Goal: Task Accomplishment & Management: Use online tool/utility

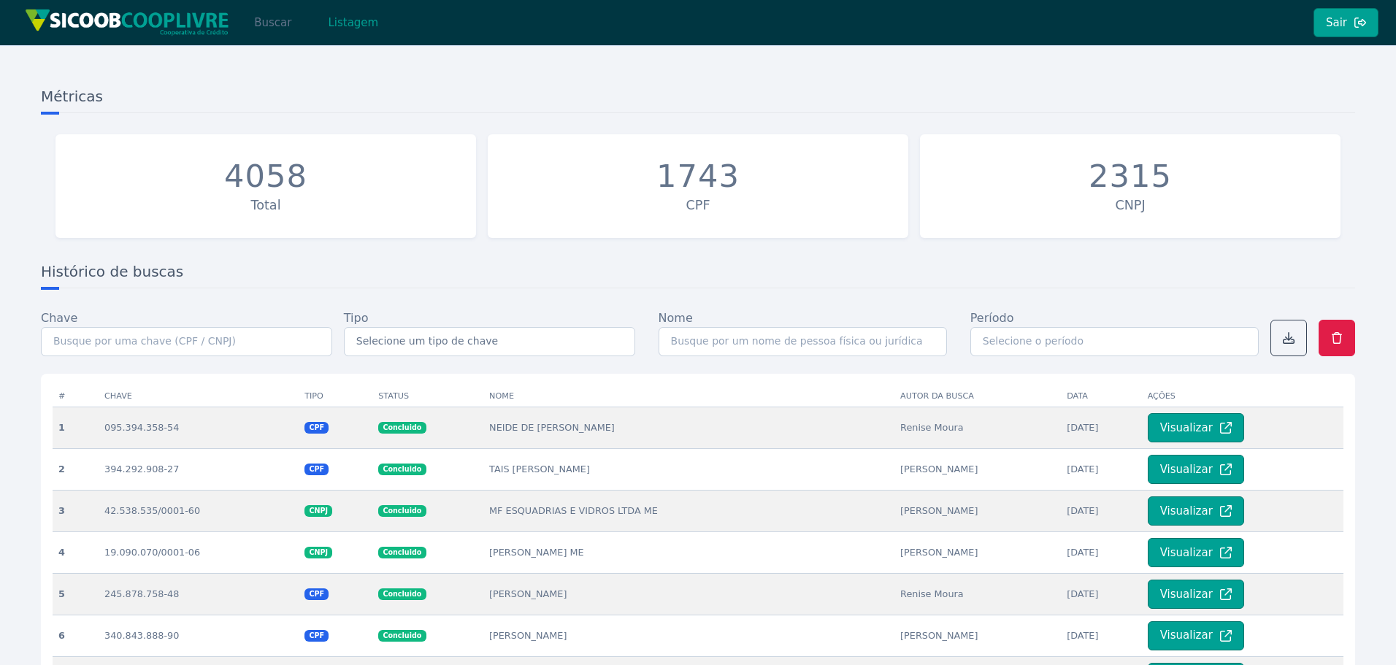
click at [278, 18] on button "Buscar" at bounding box center [273, 22] width 62 height 29
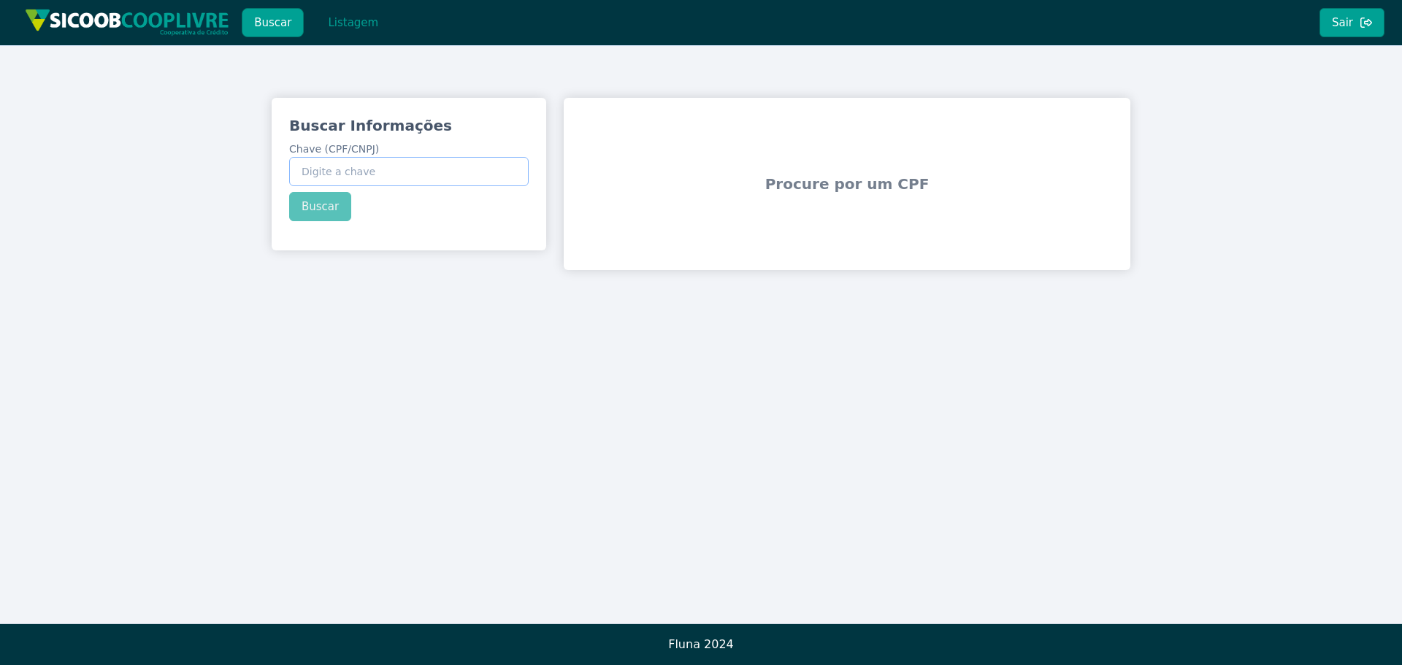
click at [380, 170] on input "Chave (CPF/CNPJ)" at bounding box center [408, 171] width 239 height 29
paste input "57.077.491/0001-96"
type input "57.077.491/0001-96"
click at [309, 210] on button "Buscar" at bounding box center [320, 206] width 62 height 29
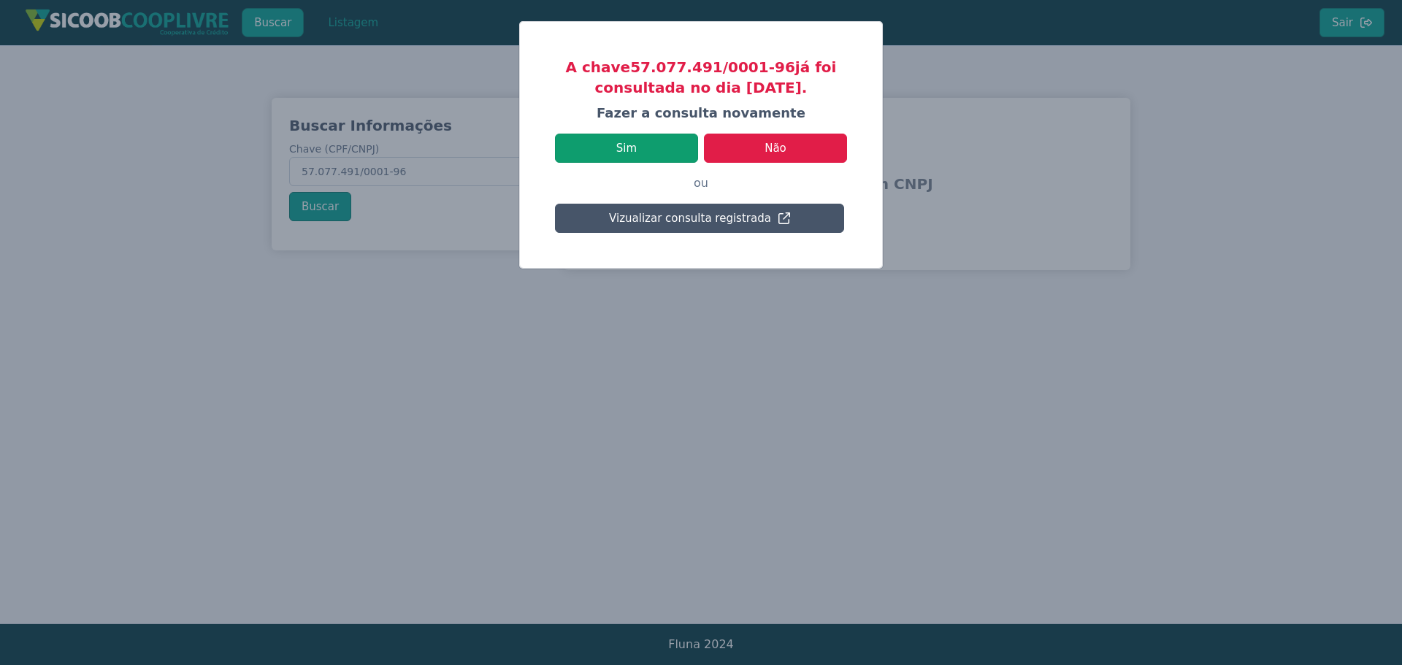
click at [672, 147] on button "Sim" at bounding box center [626, 148] width 143 height 29
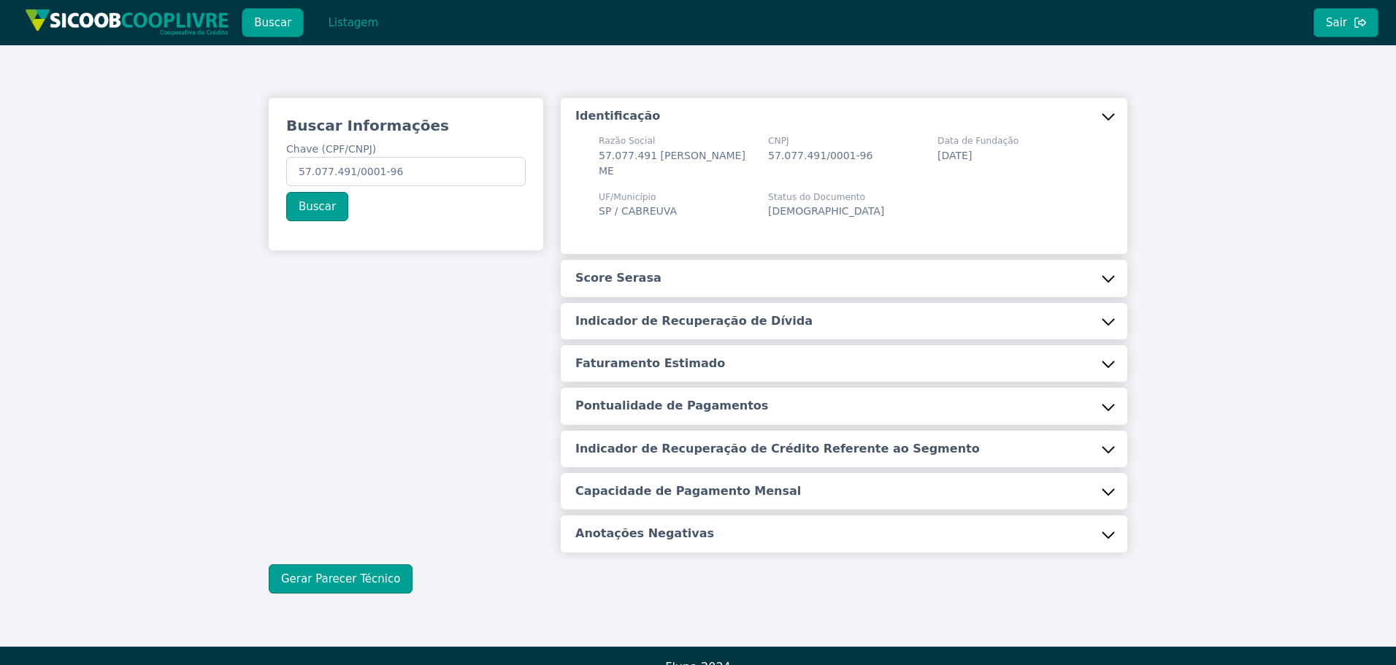
click at [696, 291] on button "Score Serasa" at bounding box center [844, 278] width 566 height 37
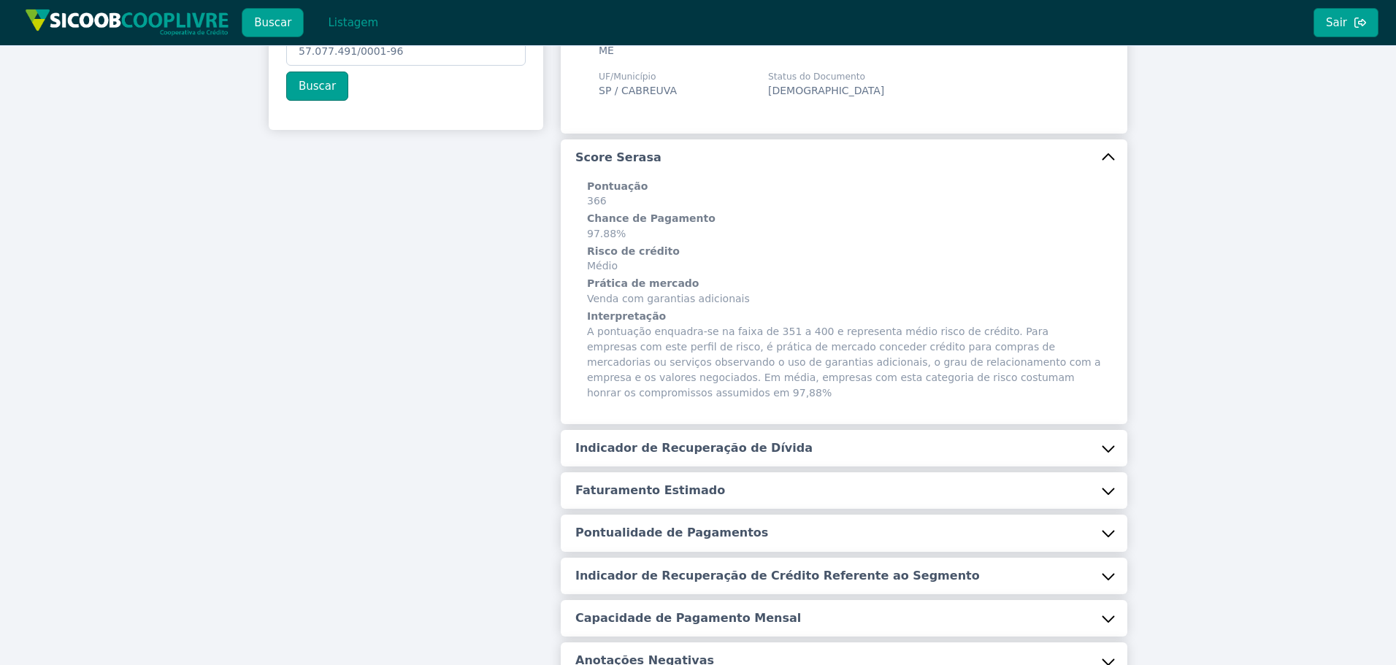
scroll to position [255, 0]
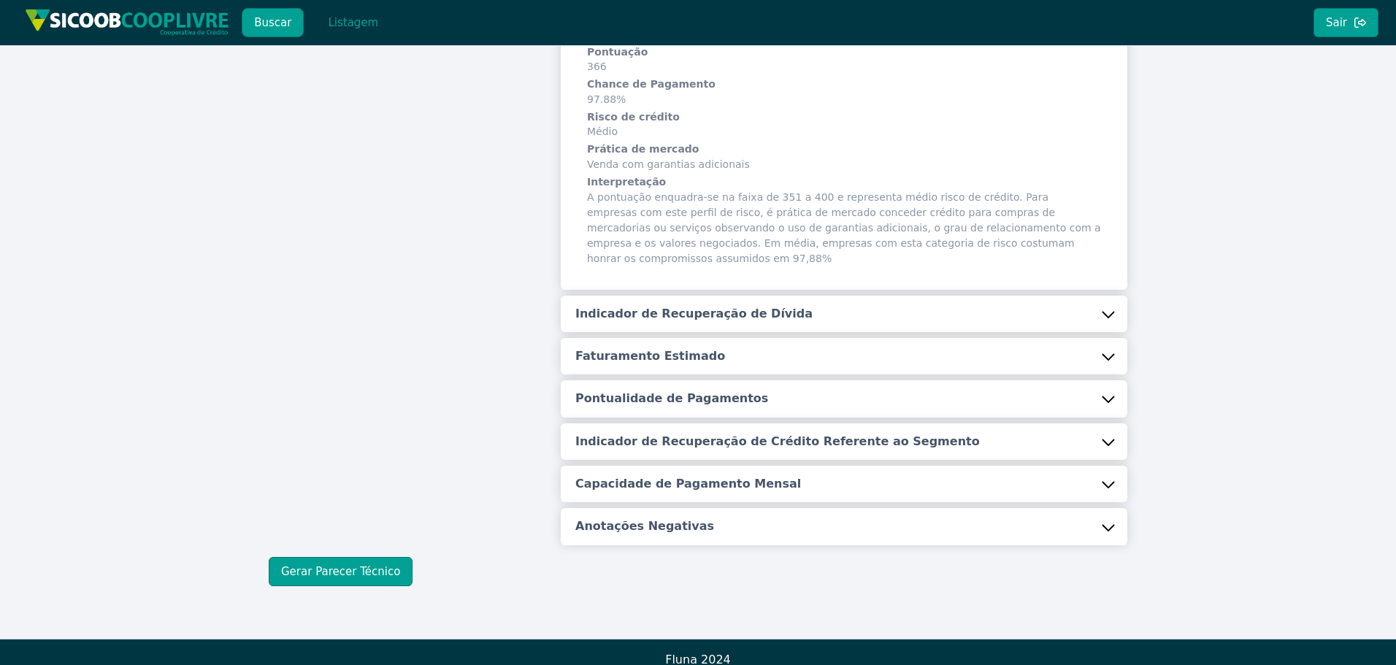
click at [658, 306] on h5 "Indicador de Recuperação de Dívida" at bounding box center [693, 314] width 237 height 16
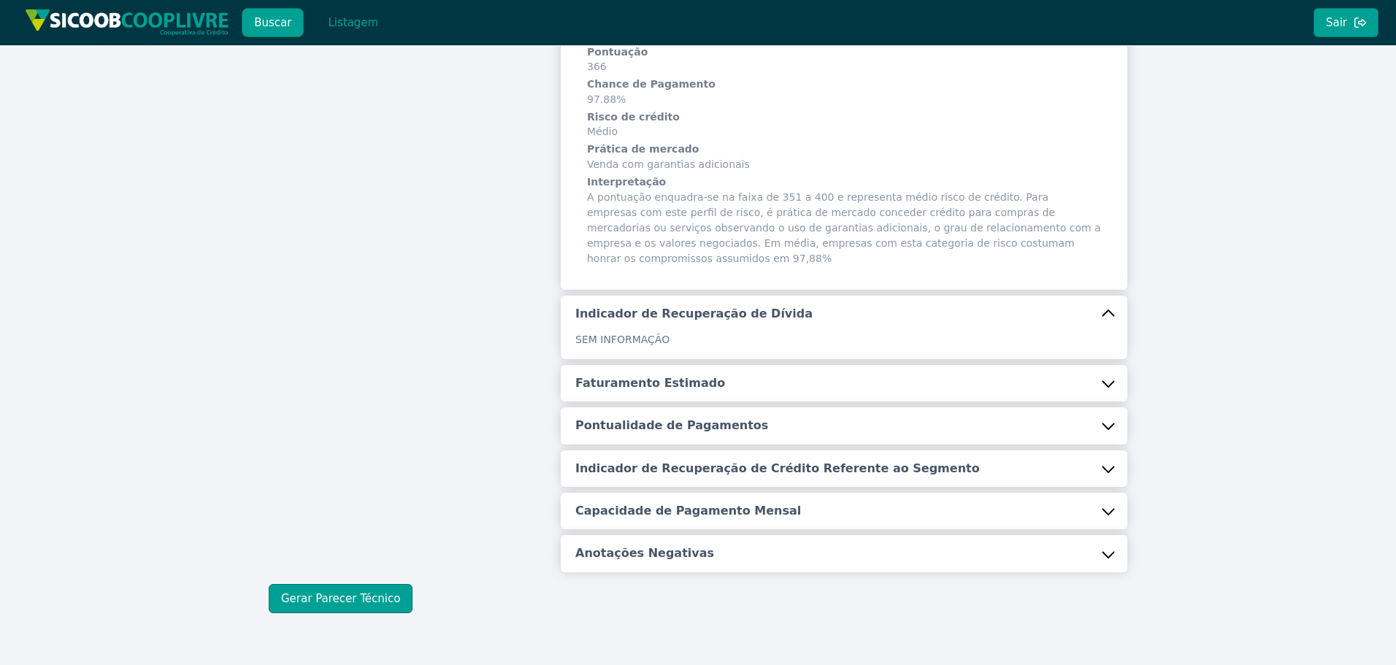
click at [650, 378] on button "Faturamento Estimado" at bounding box center [844, 383] width 566 height 37
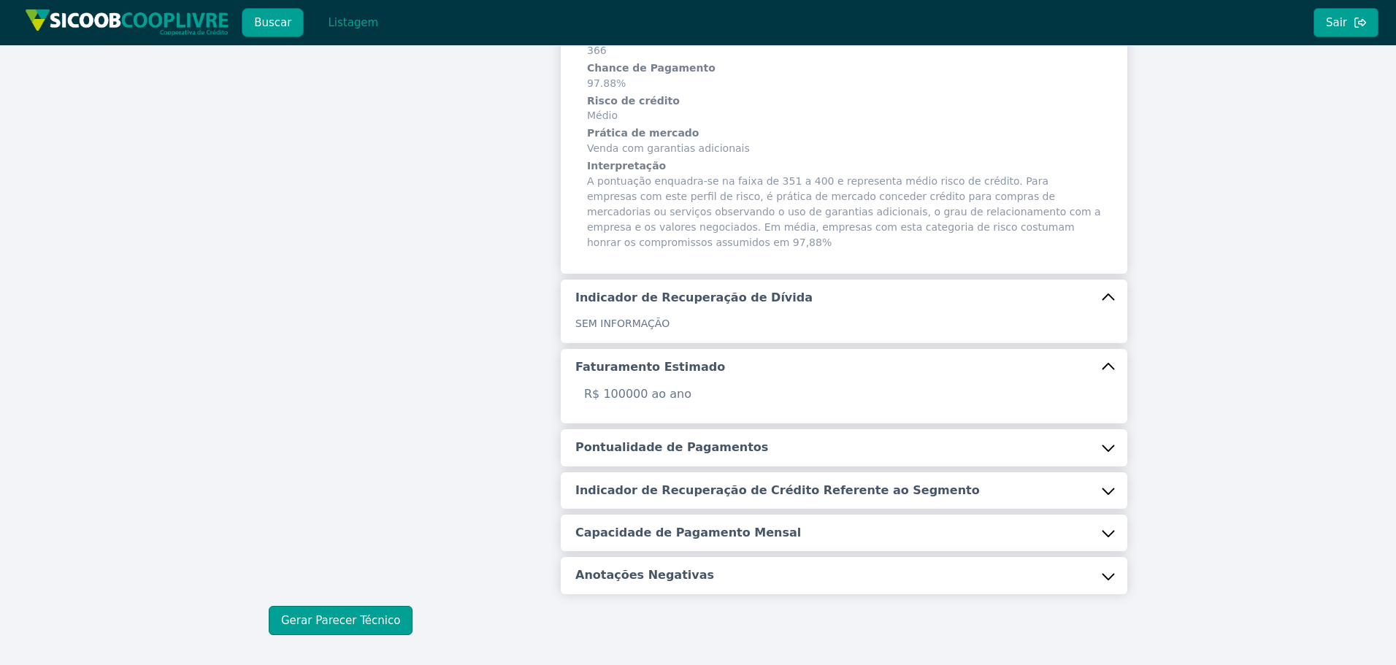
scroll to position [247, 0]
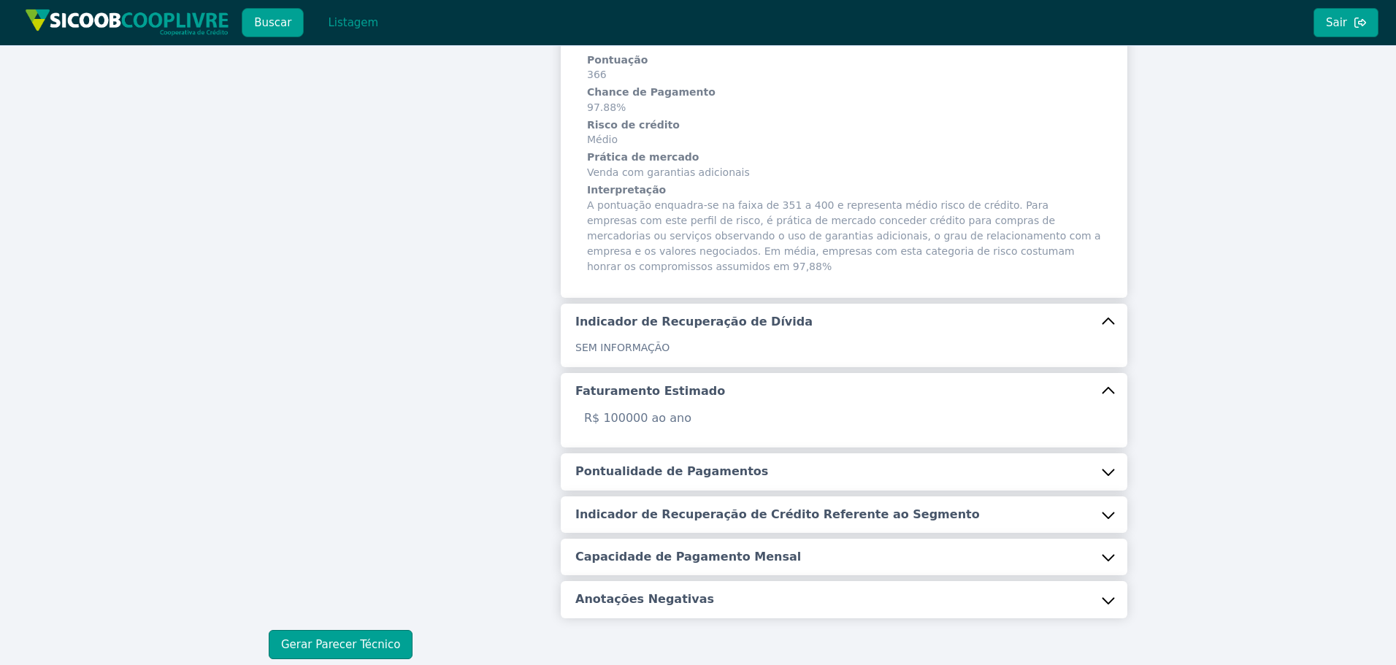
click at [627, 418] on div "R$ 100000 ao ano" at bounding box center [844, 429] width 566 height 38
click at [637, 453] on button "Pontualidade de Pagamentos" at bounding box center [844, 471] width 566 height 37
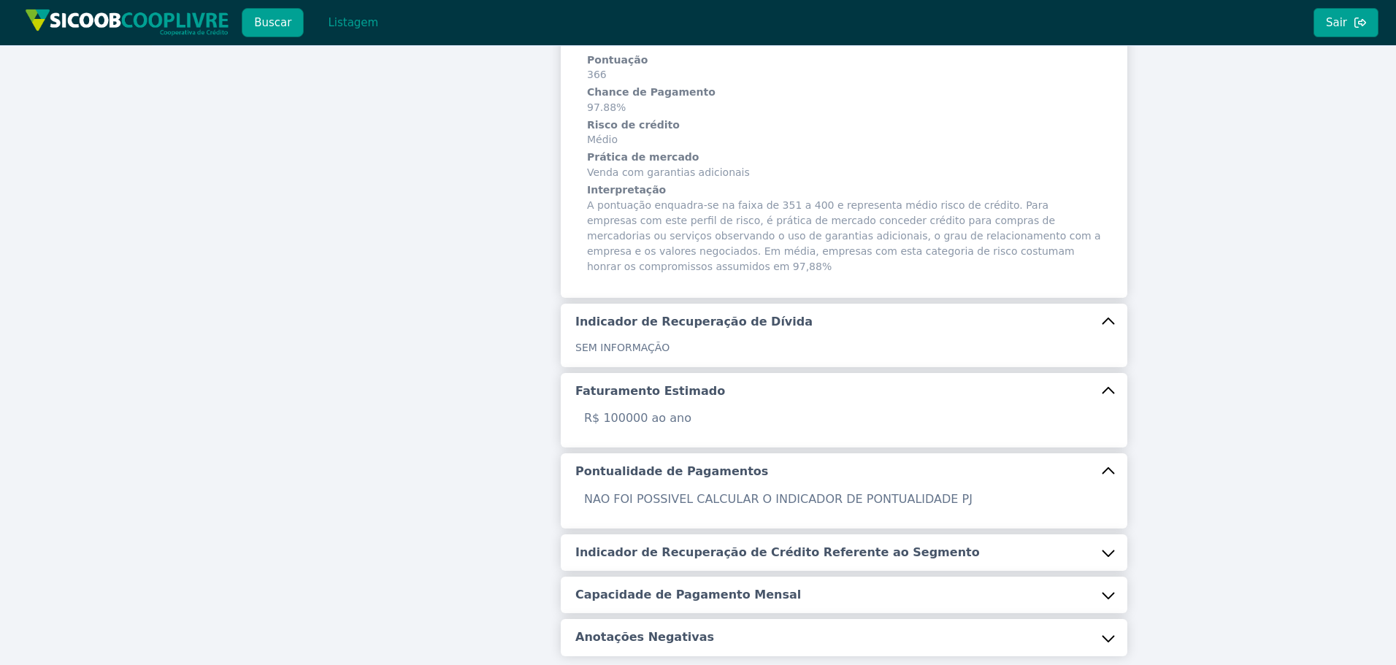
click at [688, 545] on h5 "Indicador de Recuperação de Crédito Referente ao Segmento" at bounding box center [777, 553] width 404 height 16
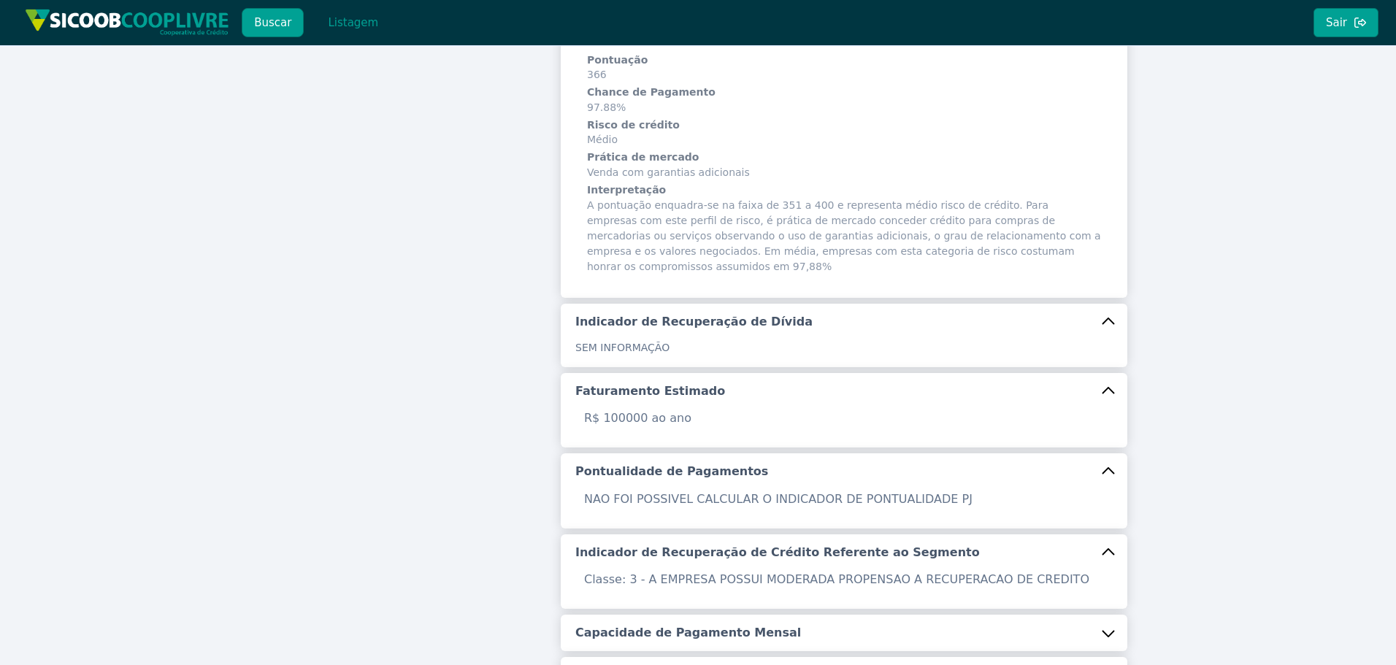
scroll to position [396, 0]
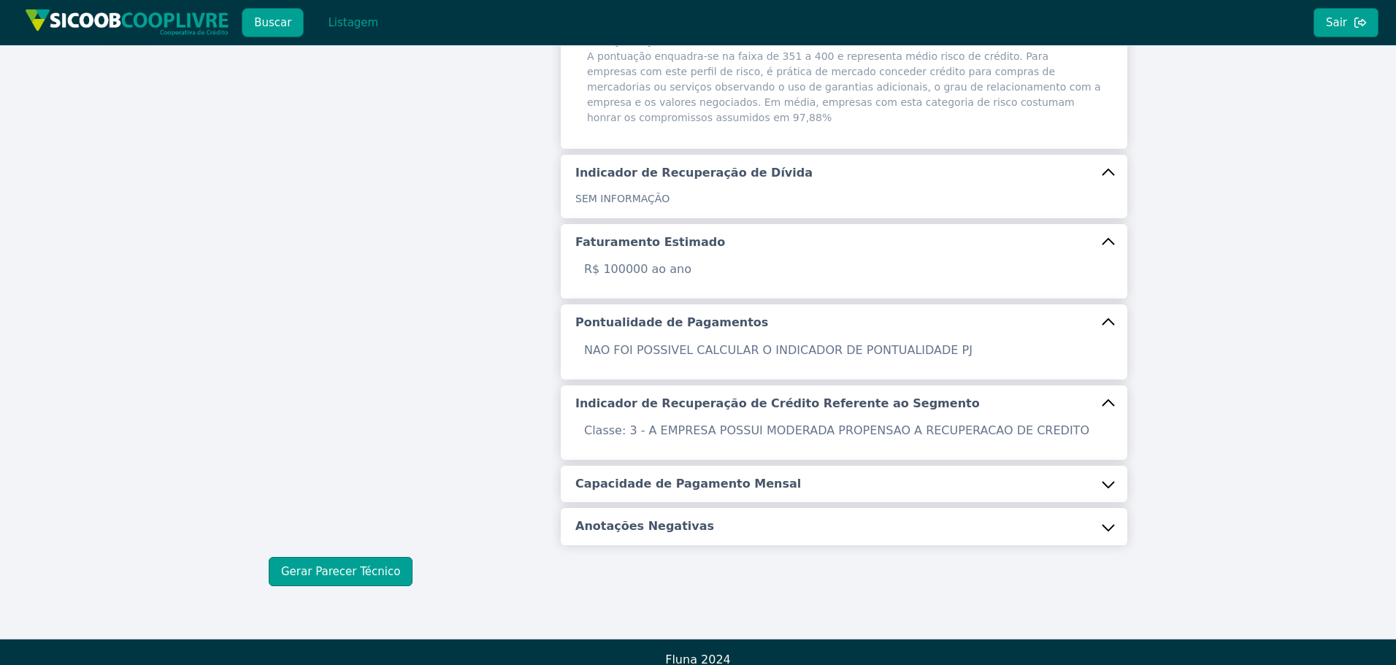
click at [660, 476] on h5 "Capacidade de Pagamento Mensal" at bounding box center [688, 484] width 226 height 16
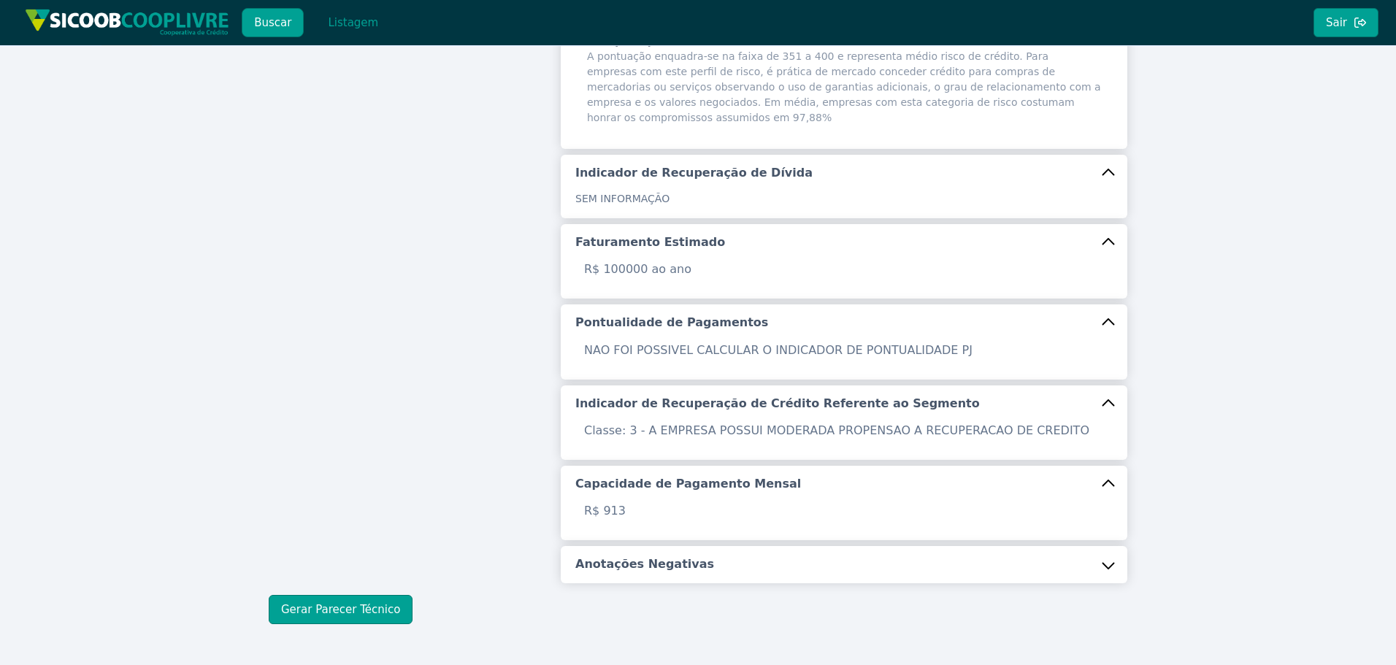
click at [637, 556] on h5 "Anotações Negativas" at bounding box center [644, 564] width 139 height 16
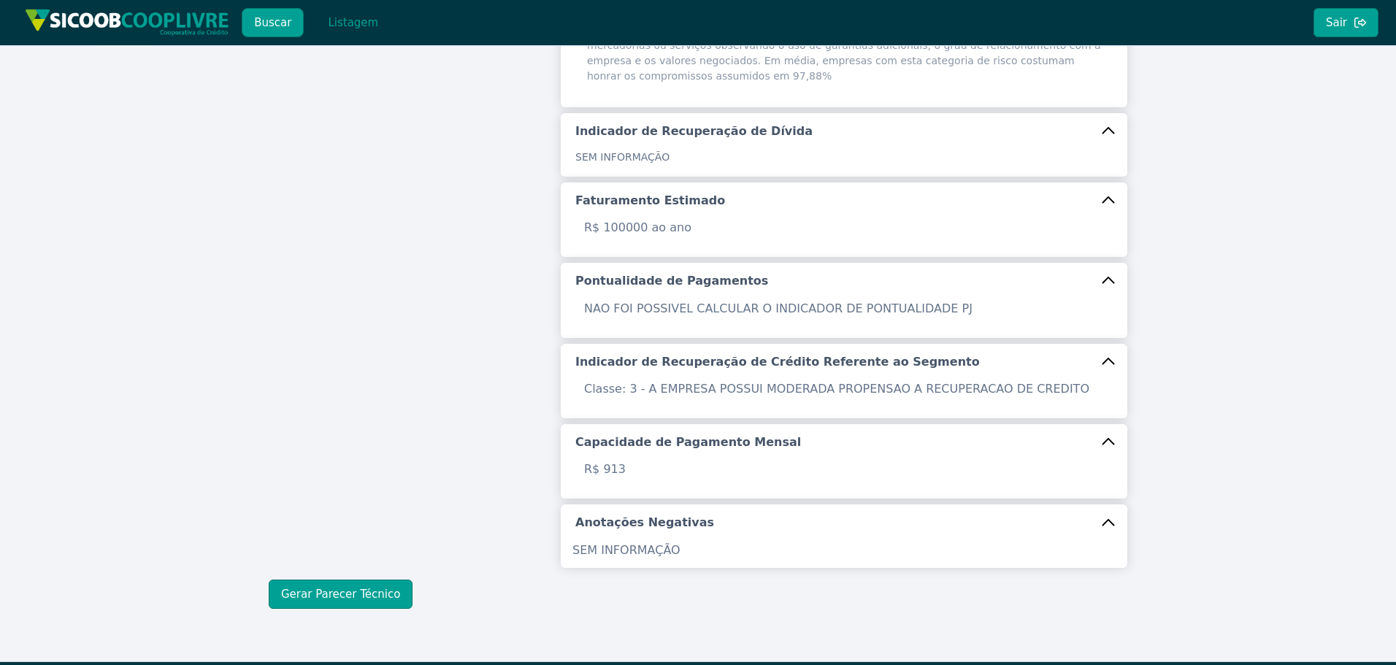
scroll to position [460, 0]
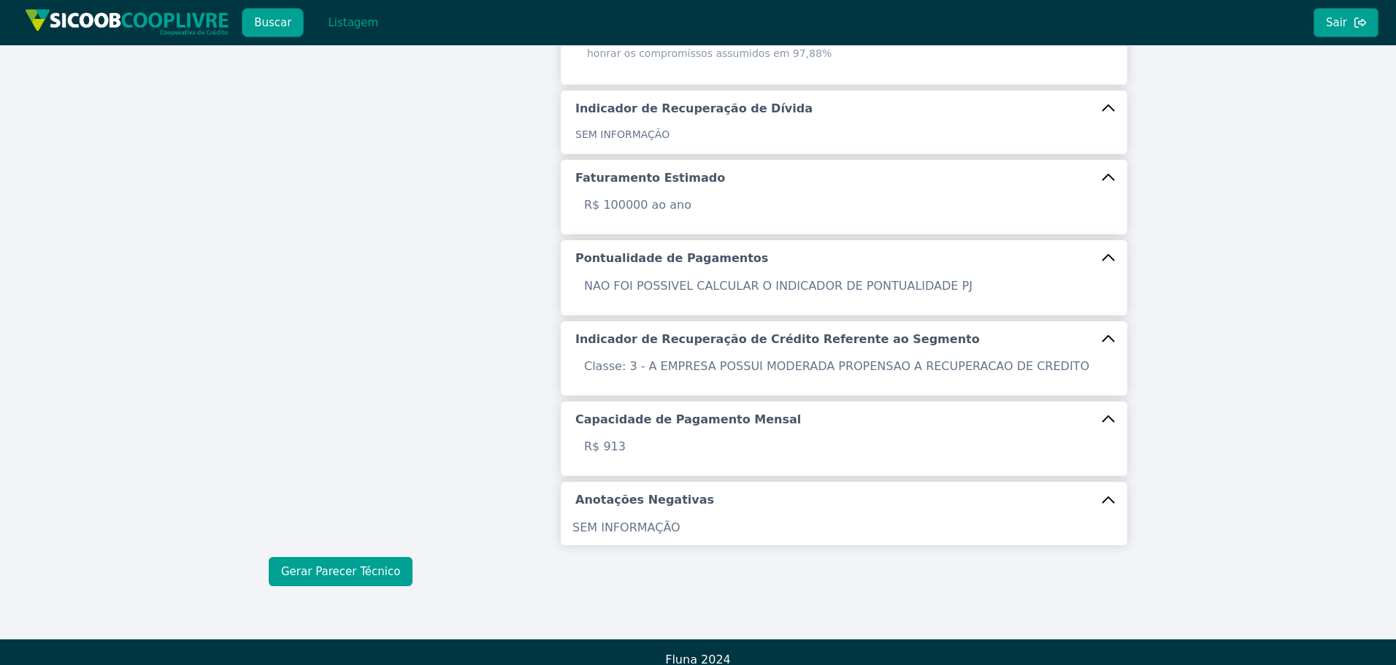
click at [350, 557] on button "Gerar Parecer Técnico" at bounding box center [341, 571] width 144 height 29
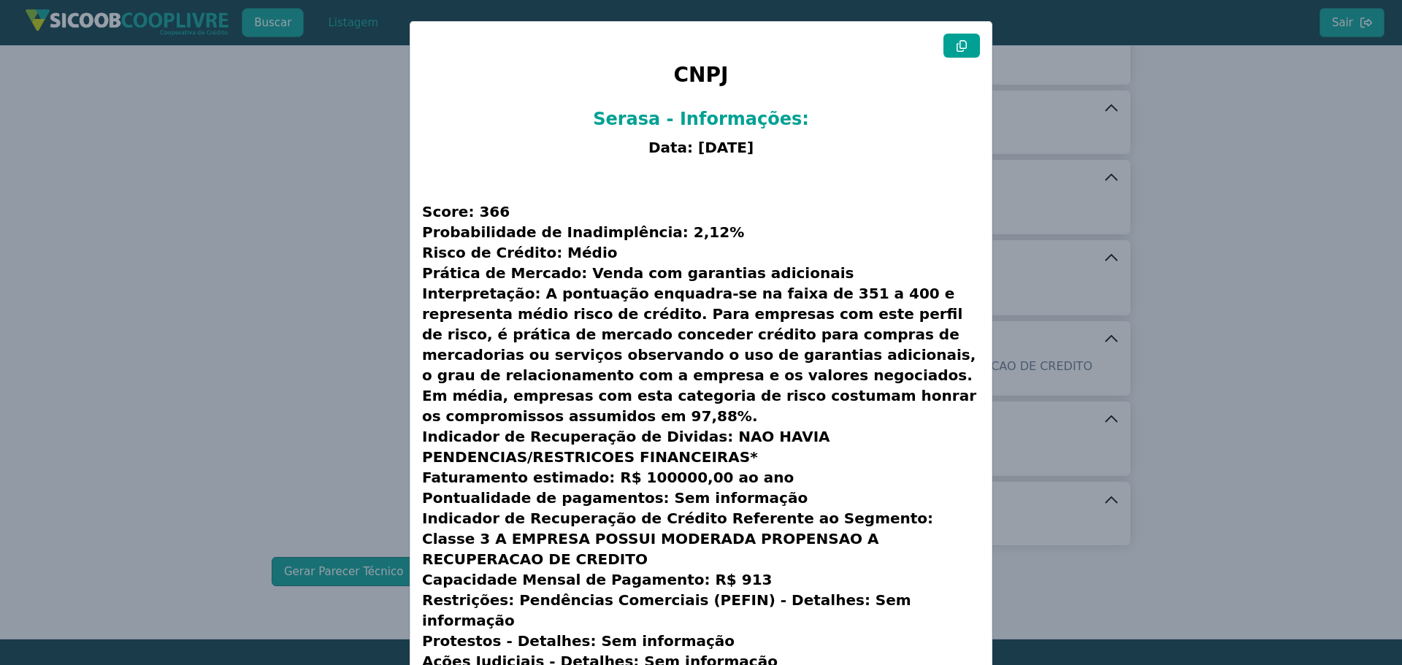
click at [962, 51] on icon at bounding box center [962, 46] width 12 height 12
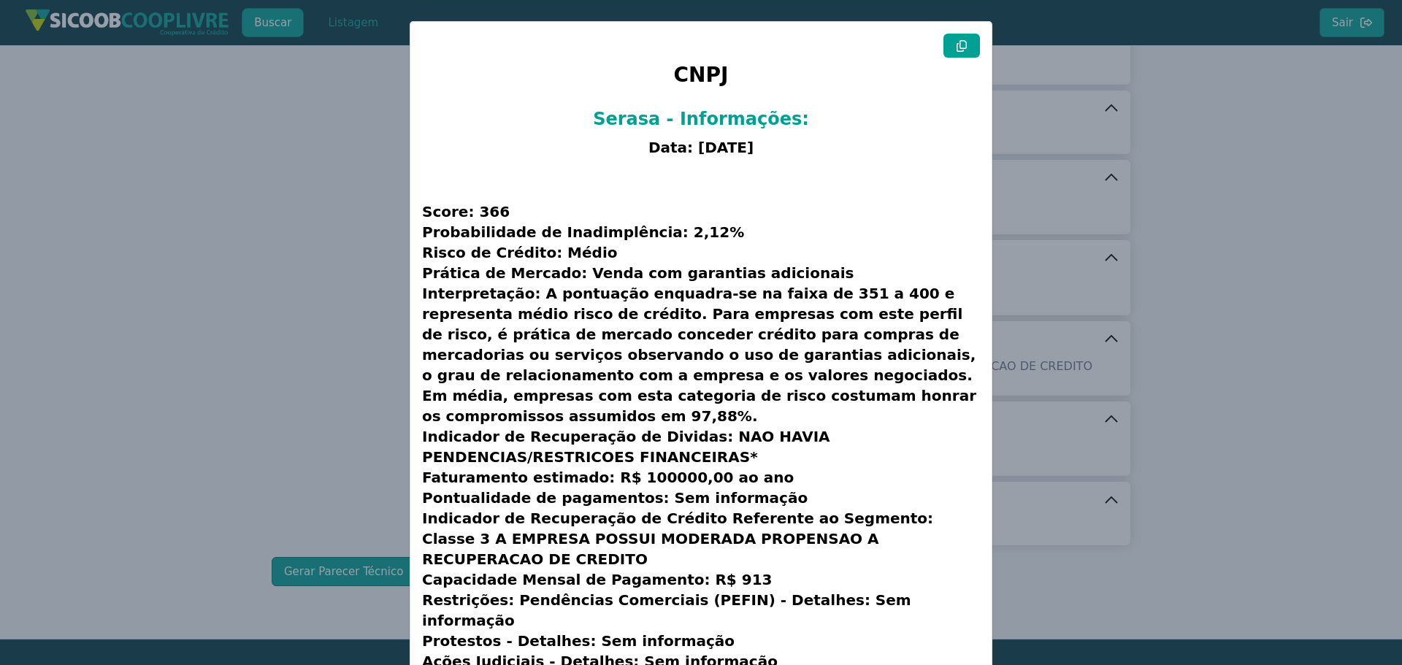
click at [326, 261] on modal-container "CNPJ Serasa - Informações: Data: [DATE] Score: 366 Probabilidade de Inadimplênc…" at bounding box center [701, 332] width 1402 height 665
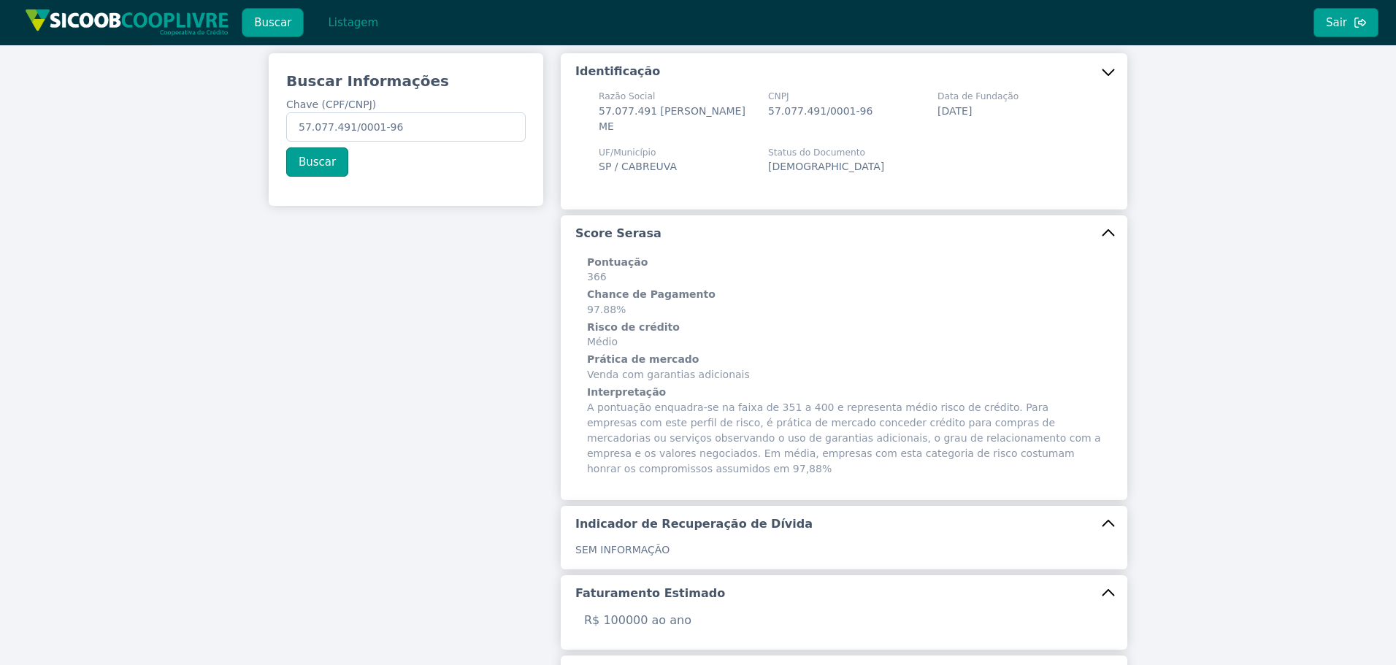
scroll to position [0, 0]
